Goal: Find specific page/section: Find specific page/section

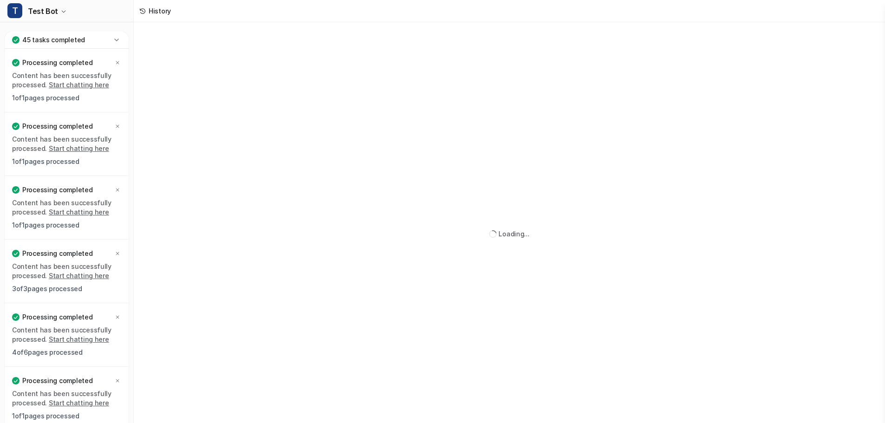
click at [118, 39] on icon at bounding box center [116, 40] width 4 height 2
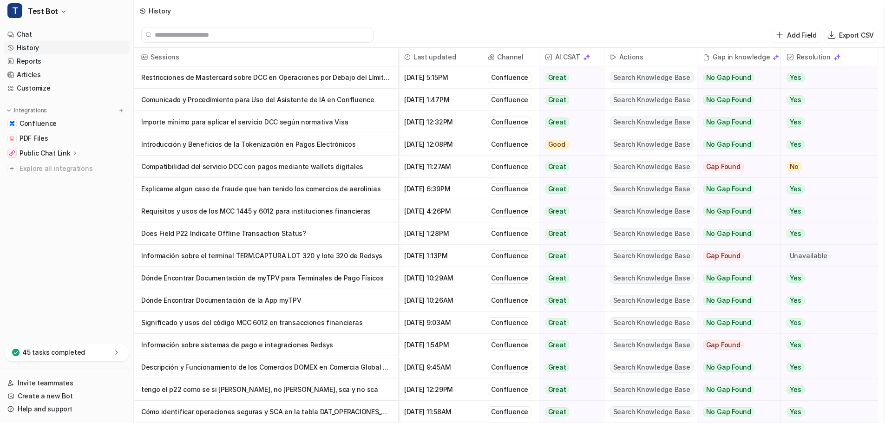
click at [270, 78] on p "Restricciones de Mastercard sobre DCC en Operaciones por Debajo del Límite CVM" at bounding box center [266, 77] width 250 height 22
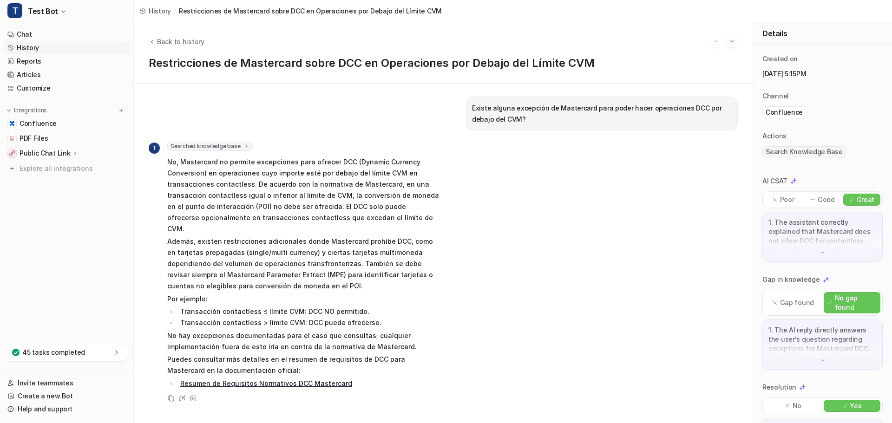
click at [111, 353] on div "45 tasks completed" at bounding box center [67, 352] width 124 height 17
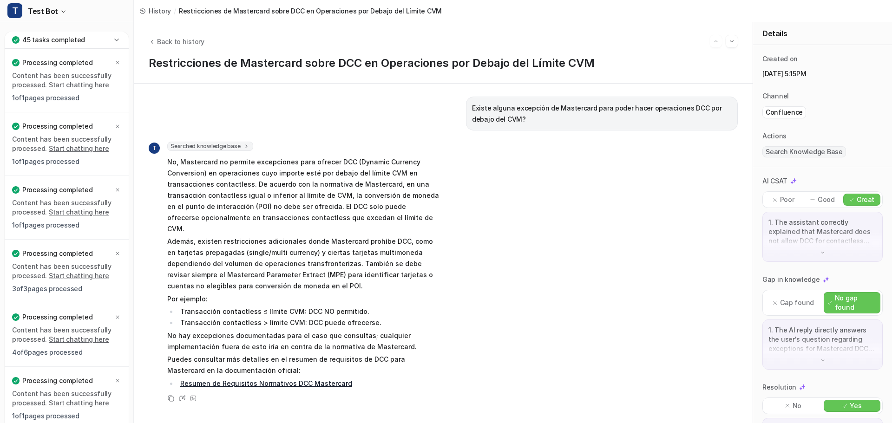
click at [116, 41] on icon at bounding box center [116, 39] width 9 height 9
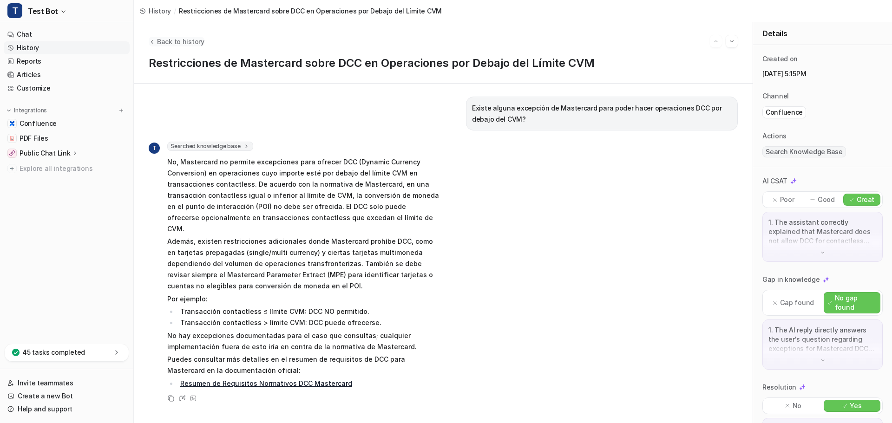
click at [171, 44] on span "Back to history" at bounding box center [180, 42] width 47 height 10
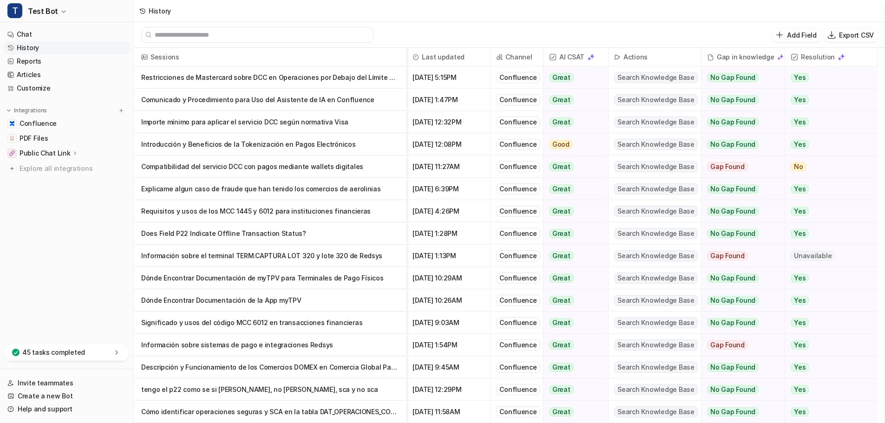
click at [299, 123] on p "Importe mínimo para aplicar el servicio DCC según normativa Visa" at bounding box center [270, 122] width 258 height 22
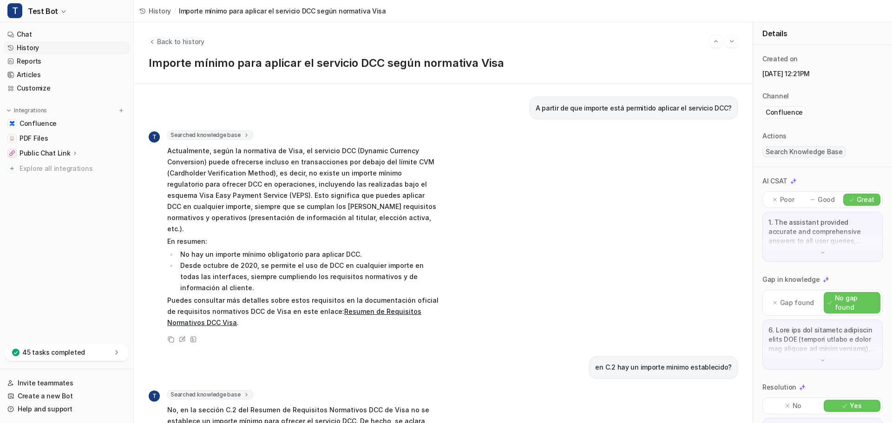
click at [156, 41] on button "Back to history" at bounding box center [177, 42] width 56 height 10
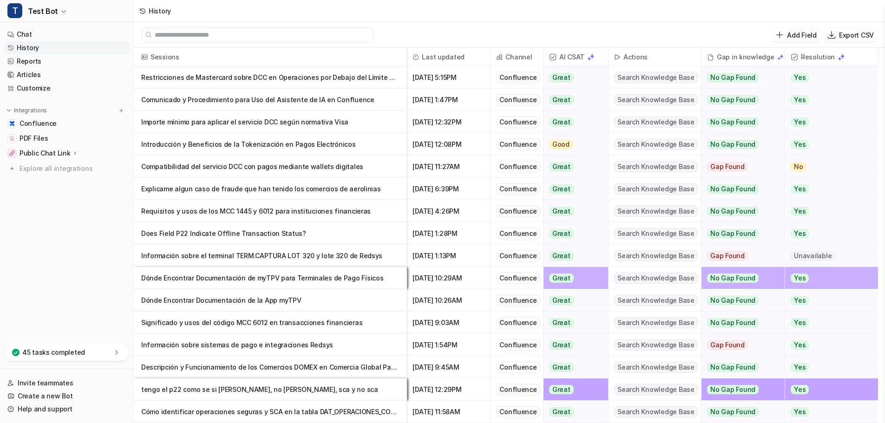
click at [59, 233] on nav "Chat History Reports Articles Customize Integrations Confluence PDF Files Publi…" at bounding box center [66, 184] width 133 height 320
click at [437, 31] on div "Add Field Export CSV" at bounding box center [509, 35] width 751 height 26
click at [75, 235] on nav "Chat History Reports Articles Customize Integrations Confluence PDF Files Publi…" at bounding box center [66, 184] width 133 height 320
click at [572, 29] on div "Add Field Export CSV" at bounding box center [509, 35] width 751 height 26
click at [93, 226] on nav "Chat History Reports Articles Customize Integrations Confluence PDF Files Publi…" at bounding box center [66, 184] width 133 height 320
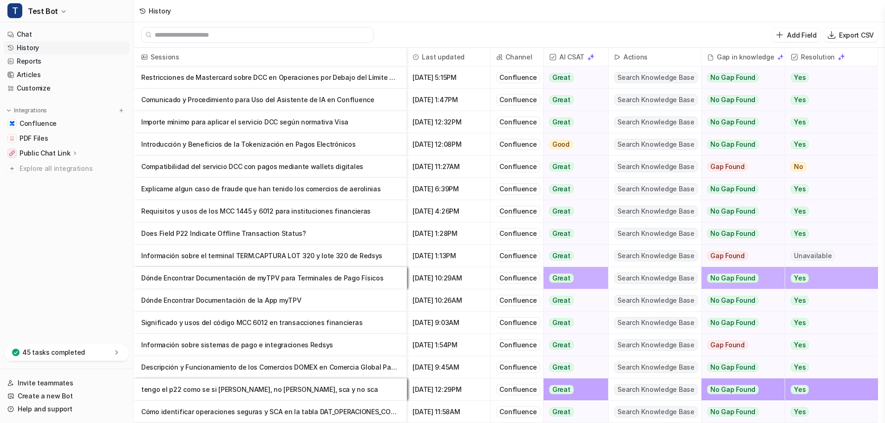
click at [90, 239] on nav "Chat History Reports Articles Customize Integrations Confluence PDF Files Publi…" at bounding box center [66, 184] width 133 height 320
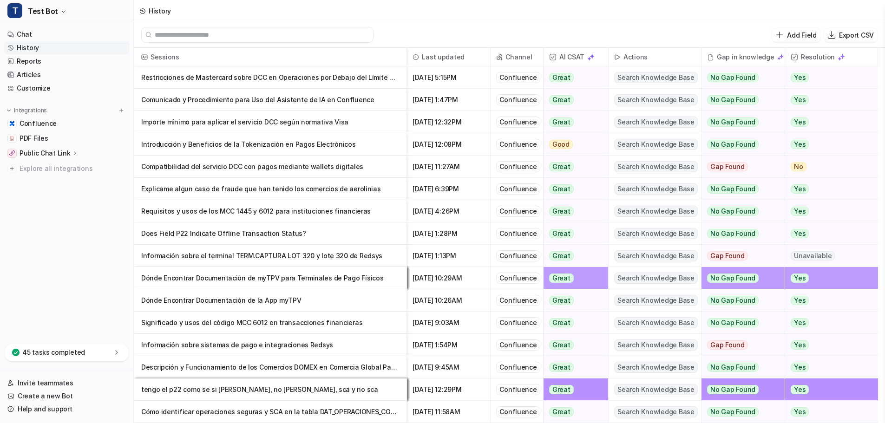
click at [397, 35] on div "Add Field Export CSV" at bounding box center [509, 35] width 751 height 26
click at [371, 36] on div at bounding box center [257, 35] width 232 height 16
click at [361, 35] on input "text" at bounding box center [262, 34] width 214 height 15
click at [404, 33] on div "Add Field Export CSV" at bounding box center [509, 35] width 751 height 26
click at [51, 230] on nav "Chat History Reports Articles Customize Integrations Confluence PDF Files Publi…" at bounding box center [66, 184] width 133 height 320
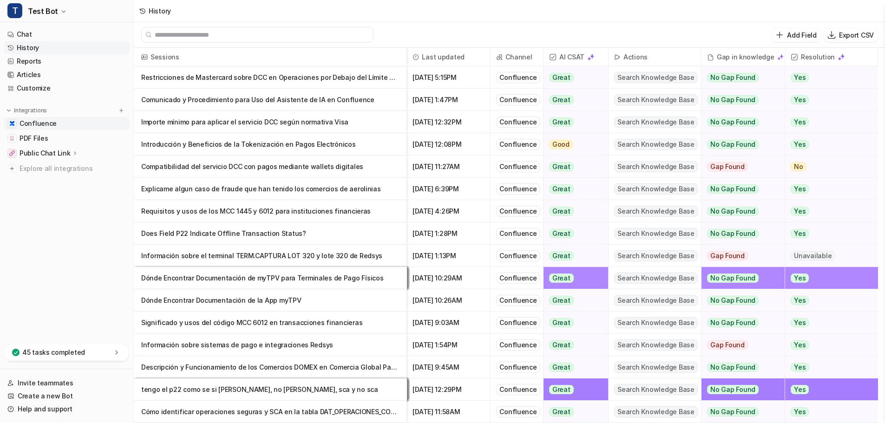
click at [66, 123] on link "Confluence" at bounding box center [67, 123] width 126 height 13
